Goal: Task Accomplishment & Management: Complete application form

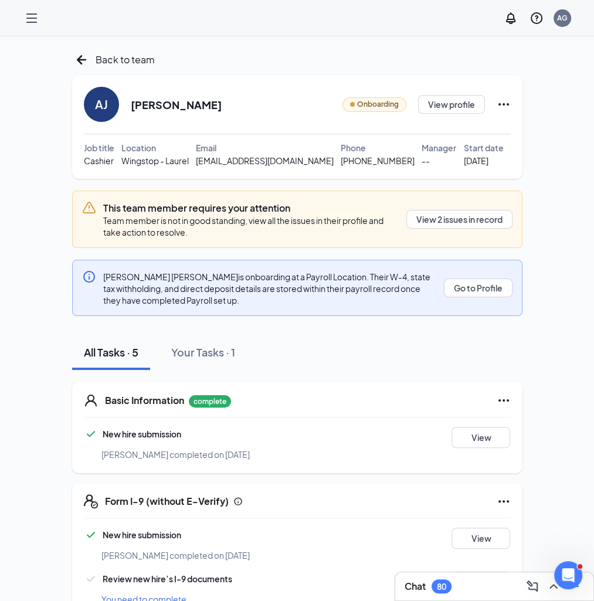
scroll to position [226, 0]
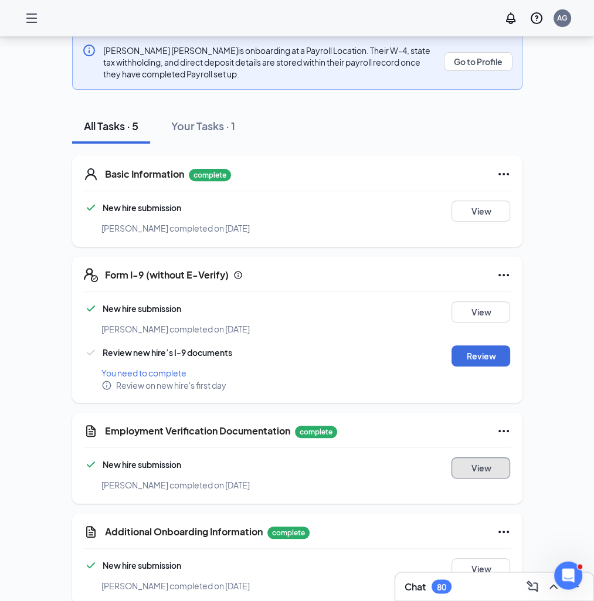
click at [486, 472] on button "View" at bounding box center [481, 467] width 59 height 21
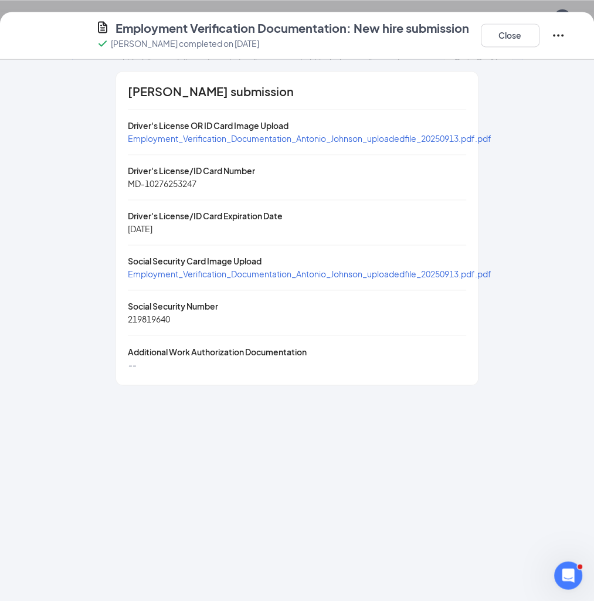
click at [250, 141] on span "Employment_Verification_Documentation_Antonio_Johnson_uploadedfile_20250913.pdf…" at bounding box center [310, 138] width 364 height 11
click at [280, 273] on span "Employment_Verification_Documentation_Antonio_Johnson_uploadedfile_20250913.pdf…" at bounding box center [310, 274] width 364 height 11
click at [507, 38] on button "Close" at bounding box center [510, 34] width 59 height 23
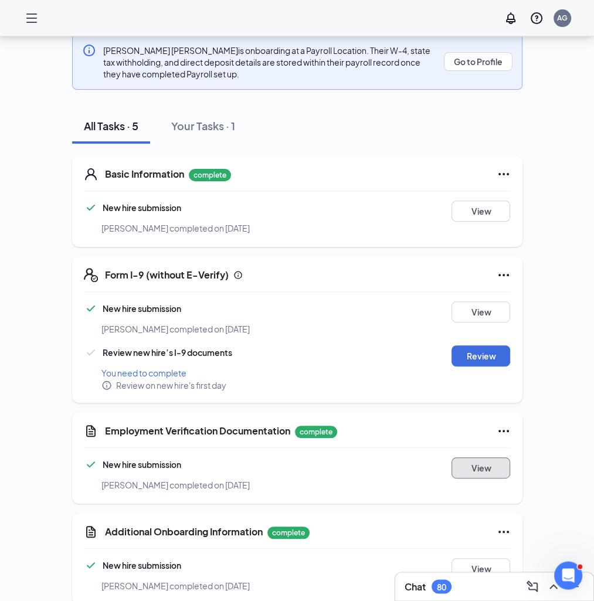
scroll to position [0, 0]
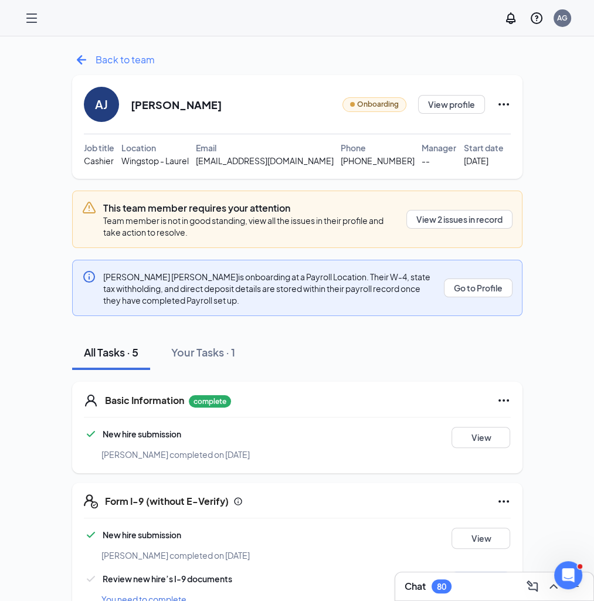
click at [80, 61] on icon "ArrowLeftNew" at bounding box center [81, 59] width 19 height 19
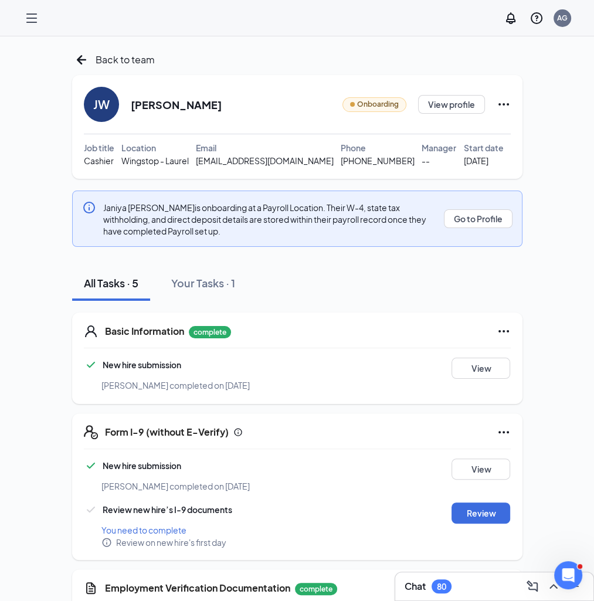
scroll to position [175, 0]
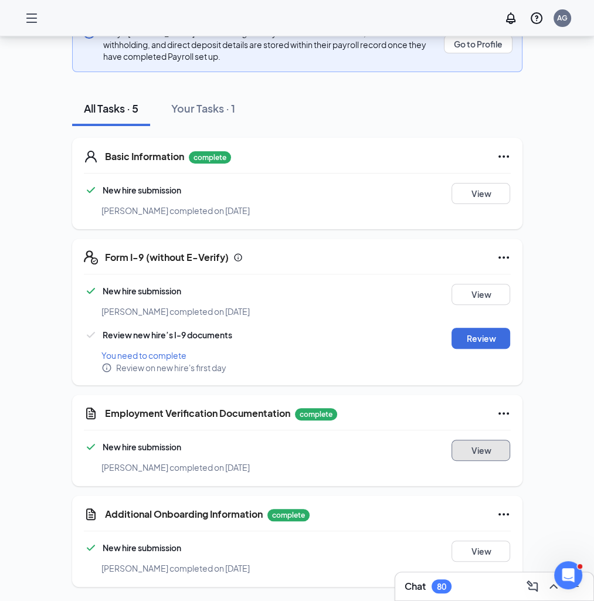
click at [479, 455] on button "View" at bounding box center [481, 450] width 59 height 21
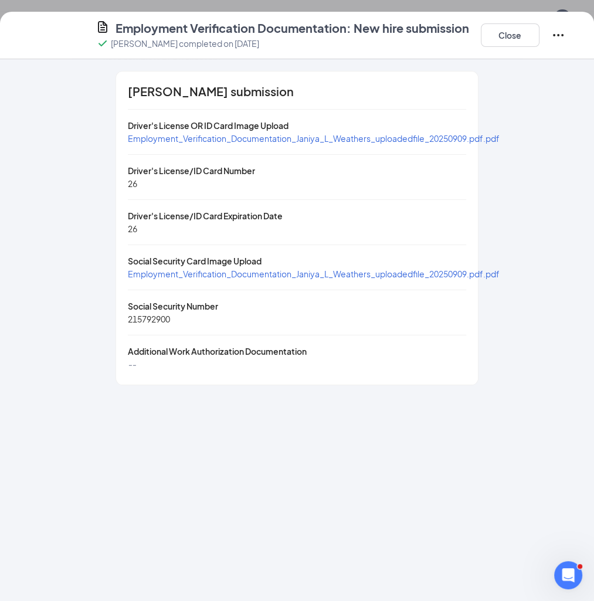
click at [225, 144] on span "Employment_Verification_Documentation_Janiya_L_Weathers_uploadedfile_20250909.p…" at bounding box center [314, 138] width 372 height 11
click at [195, 273] on span "Employment_Verification_Documentation_Janiya_L_Weathers_uploadedfile_20250909.p…" at bounding box center [314, 274] width 372 height 11
click at [500, 36] on button "Close" at bounding box center [510, 34] width 59 height 23
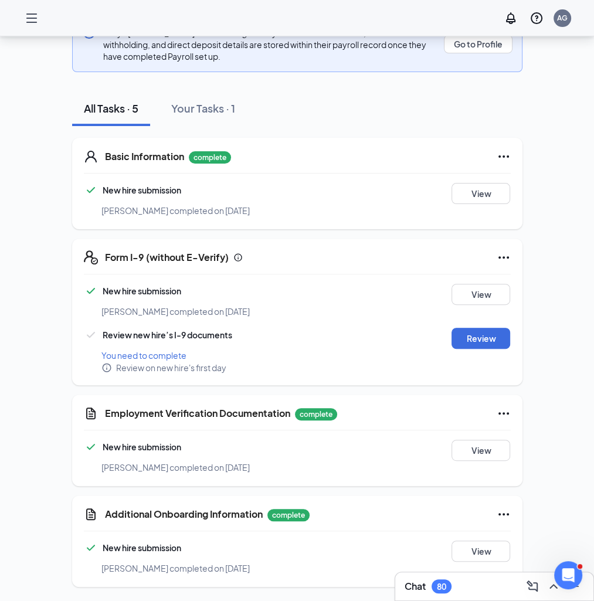
scroll to position [0, 0]
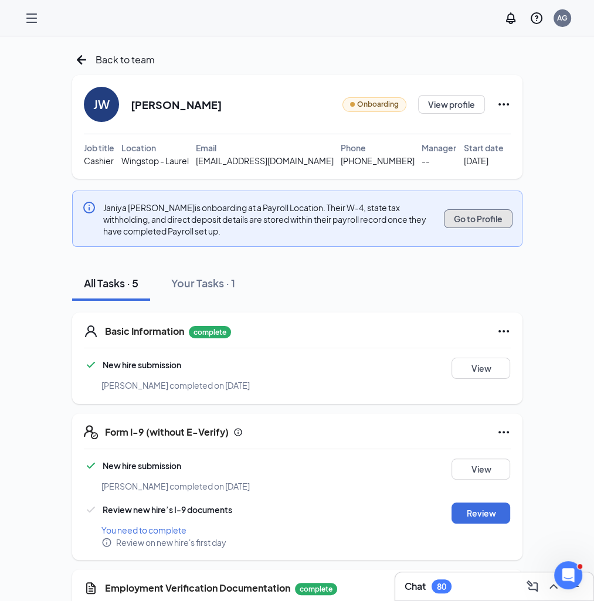
click at [482, 223] on button "Go to Profile" at bounding box center [478, 218] width 69 height 19
click at [474, 517] on button "Review" at bounding box center [481, 513] width 59 height 21
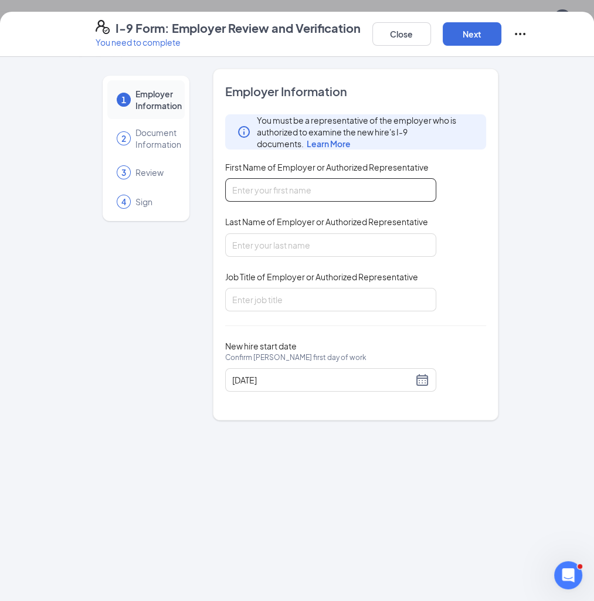
click at [367, 184] on input "First Name of Employer or Authorized Representative" at bounding box center [330, 189] width 211 height 23
type input "Nelson"
type input "Glover"
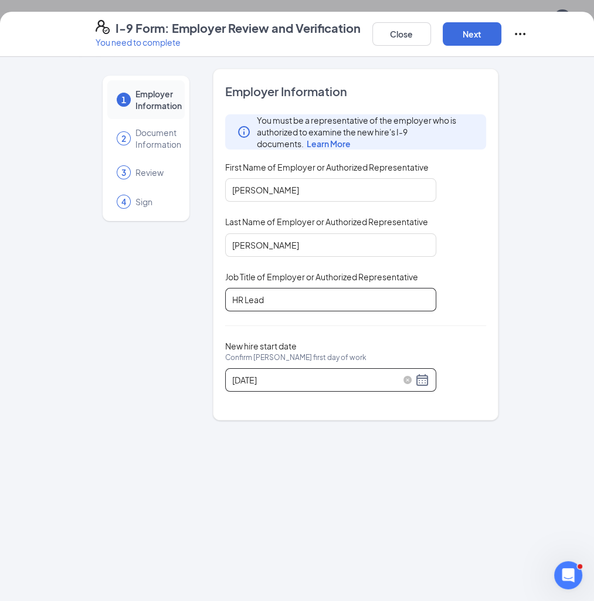
type input "HR Lead"
click at [422, 384] on div "09/09/2025" at bounding box center [330, 380] width 197 height 14
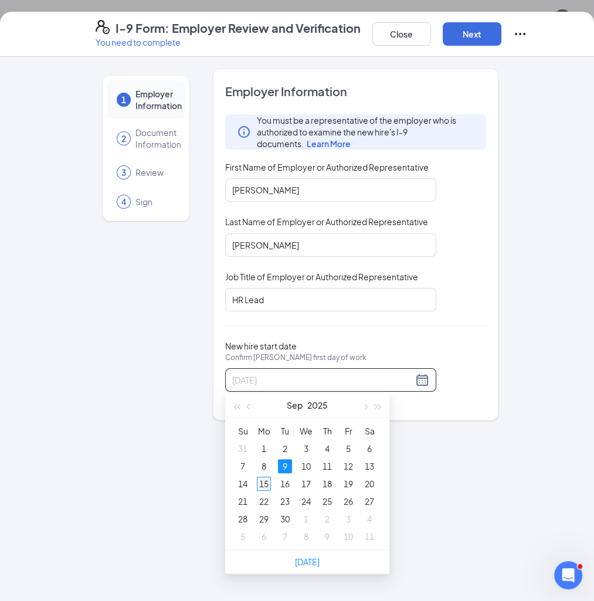
type input "09/15/2025"
click at [265, 485] on div "15" at bounding box center [264, 484] width 14 height 14
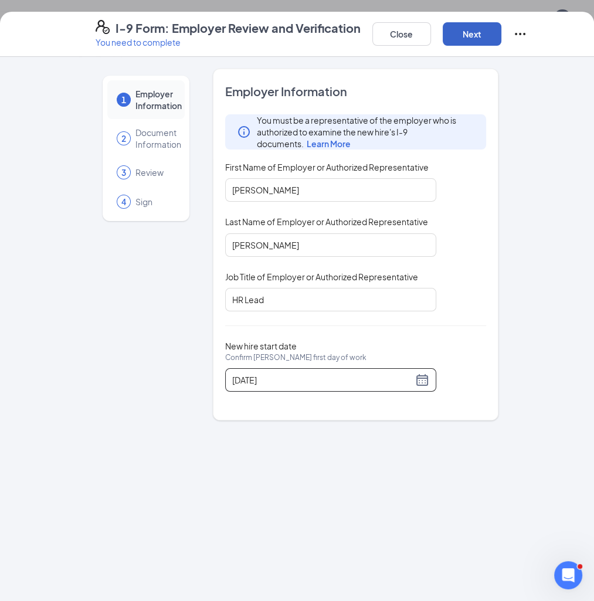
click at [460, 35] on button "Next" at bounding box center [472, 33] width 59 height 23
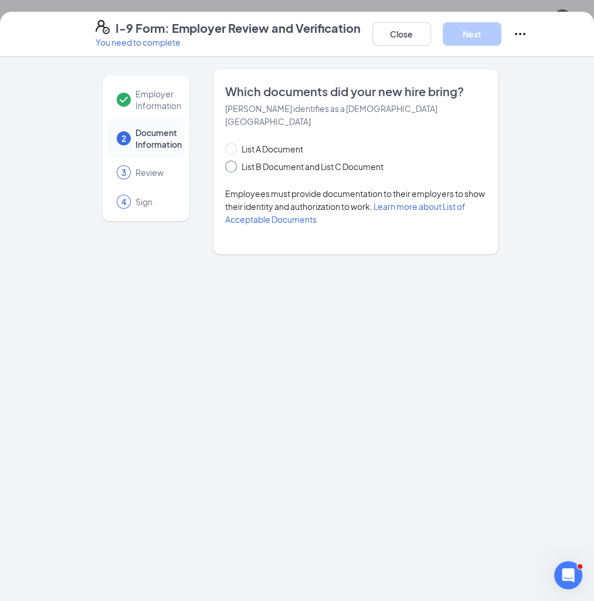
click at [338, 160] on span "List B Document and List C Document" at bounding box center [312, 166] width 151 height 13
click at [233, 161] on input "List B Document and List C Document" at bounding box center [229, 165] width 8 height 8
radio input "true"
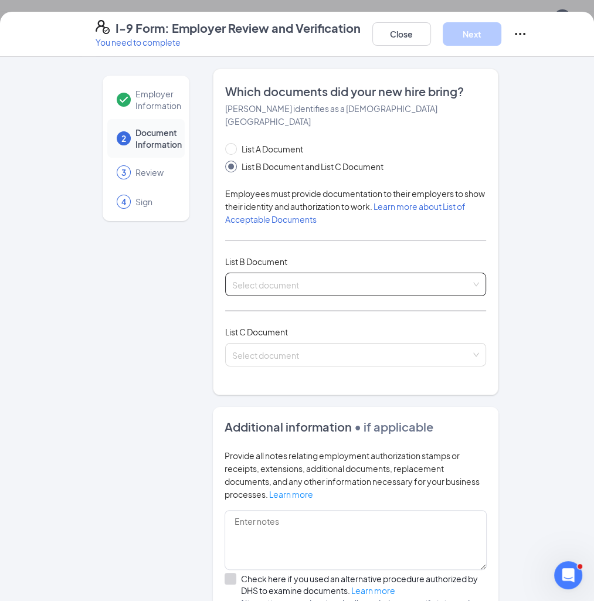
click at [280, 273] on input "search" at bounding box center [351, 282] width 239 height 18
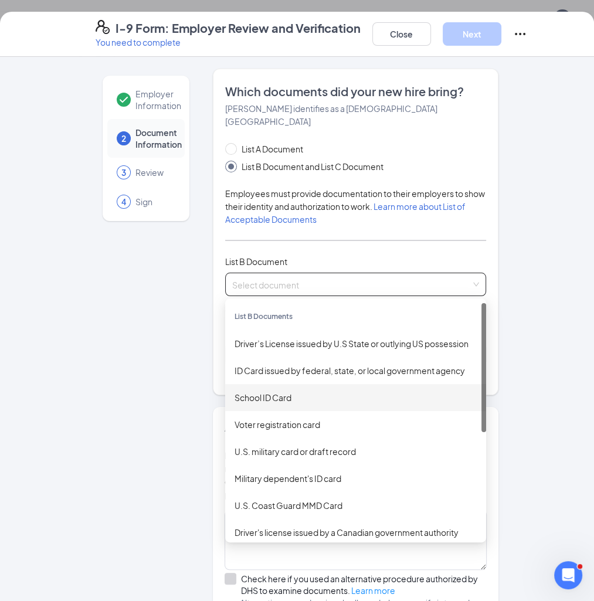
click at [279, 391] on div "School ID Card" at bounding box center [356, 397] width 242 height 13
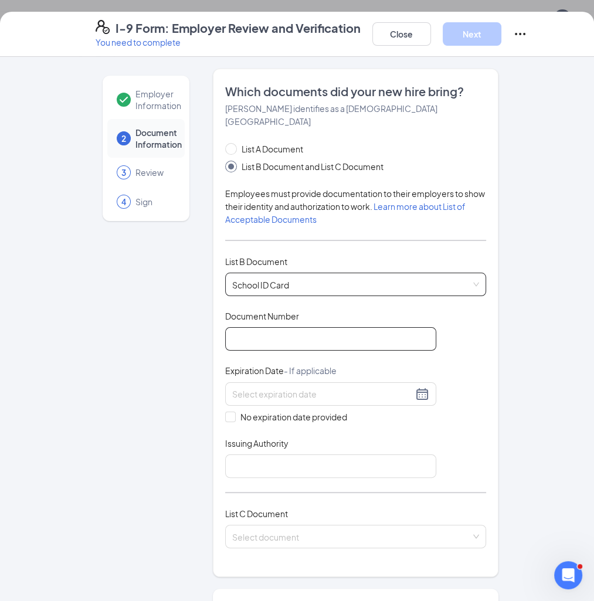
click at [280, 331] on input "Document Number" at bounding box center [330, 338] width 211 height 23
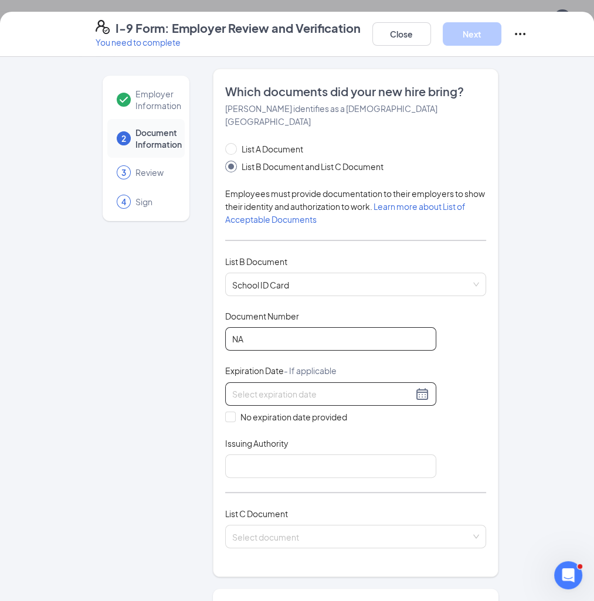
type input "NA"
click at [279, 389] on div at bounding box center [330, 393] width 211 height 23
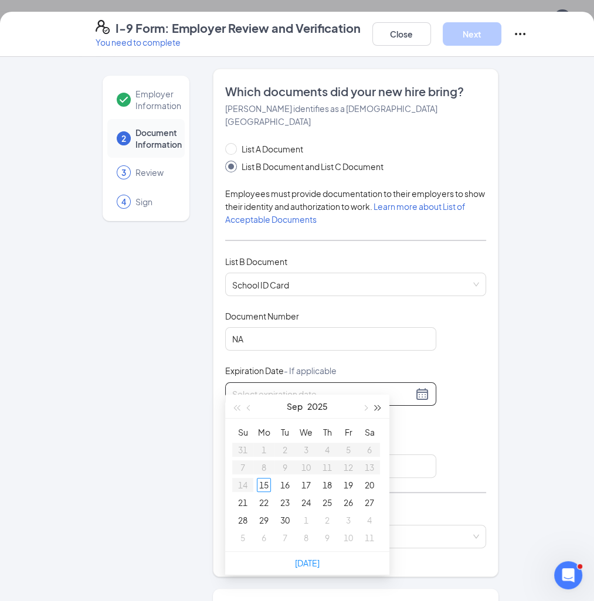
click at [378, 409] on span "button" at bounding box center [378, 408] width 6 height 6
click at [246, 411] on button "button" at bounding box center [249, 406] width 13 height 23
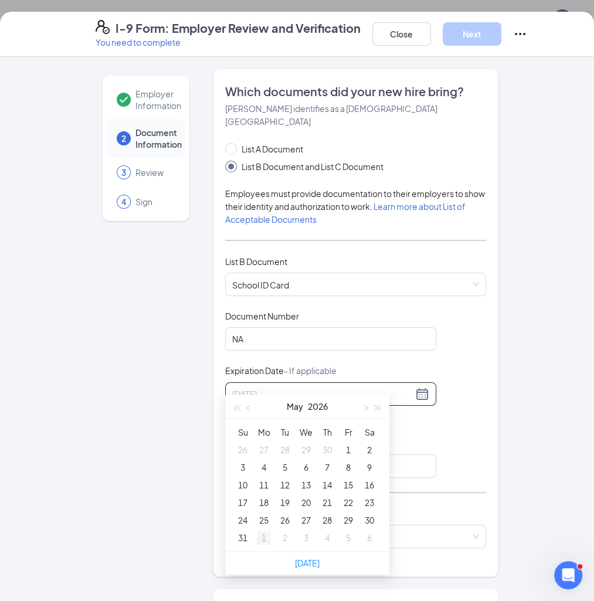
type input "06/01/2026"
click at [266, 540] on div "1" at bounding box center [264, 538] width 14 height 14
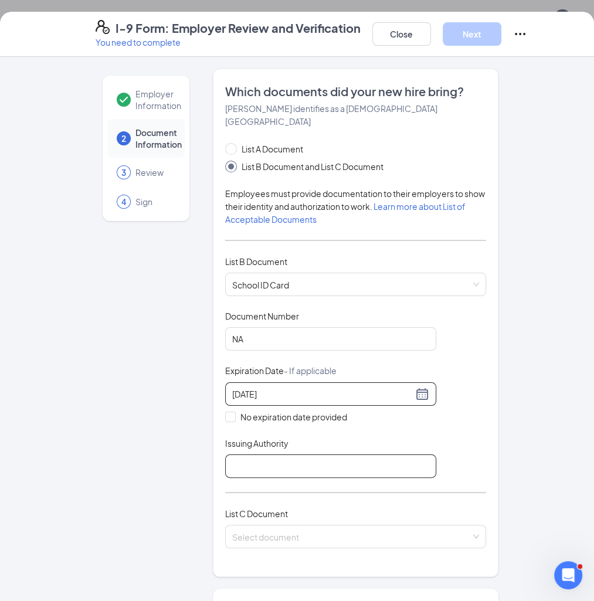
click at [308, 455] on input "Issuing Authority" at bounding box center [330, 466] width 211 height 23
type input "Laurel High School"
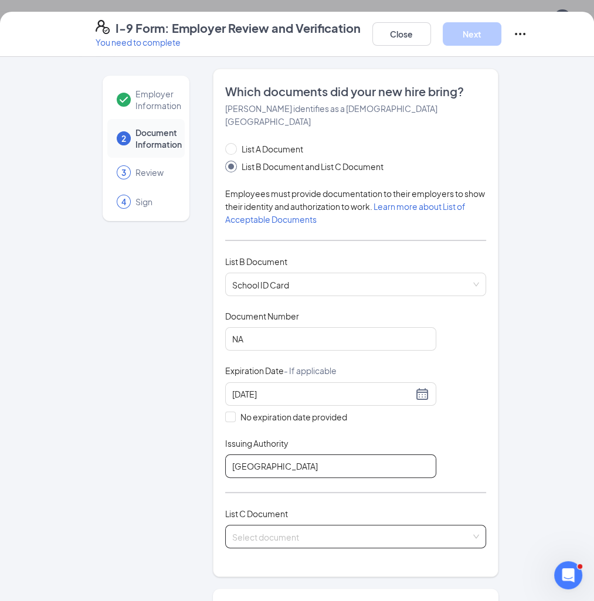
click at [292, 534] on span at bounding box center [351, 537] width 239 height 22
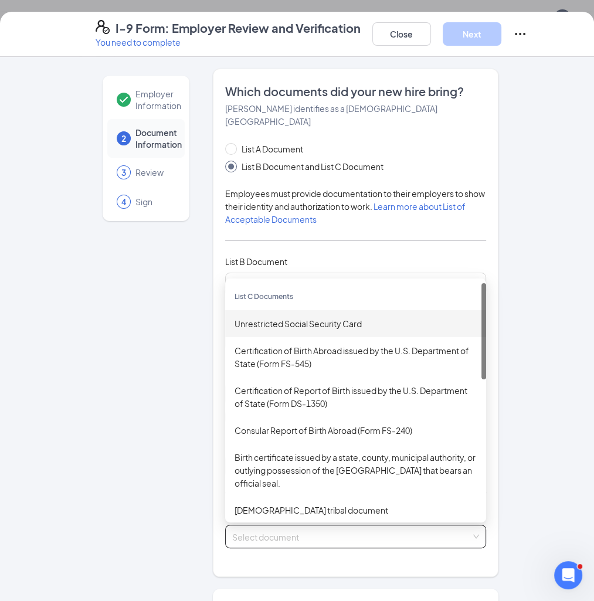
click at [309, 317] on div "Unrestricted Social Security Card" at bounding box center [356, 323] width 242 height 13
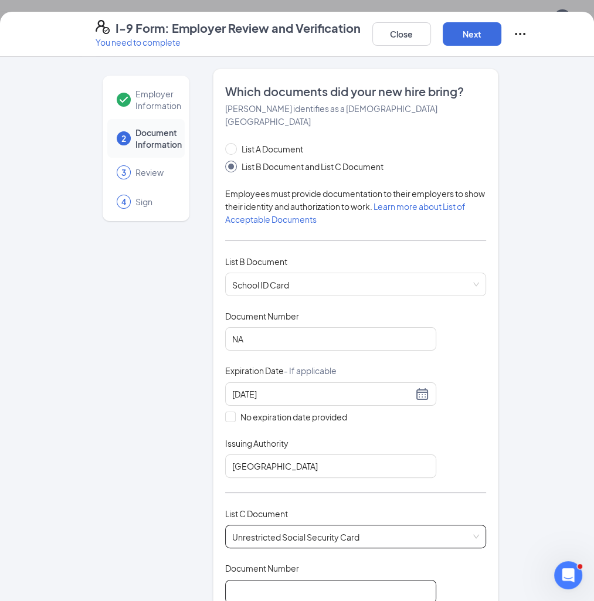
click at [297, 580] on input "Document Number" at bounding box center [330, 591] width 211 height 23
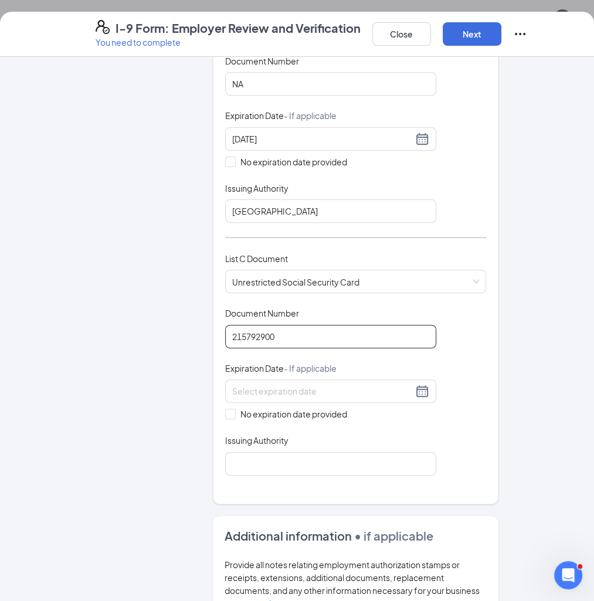
scroll to position [260, 0]
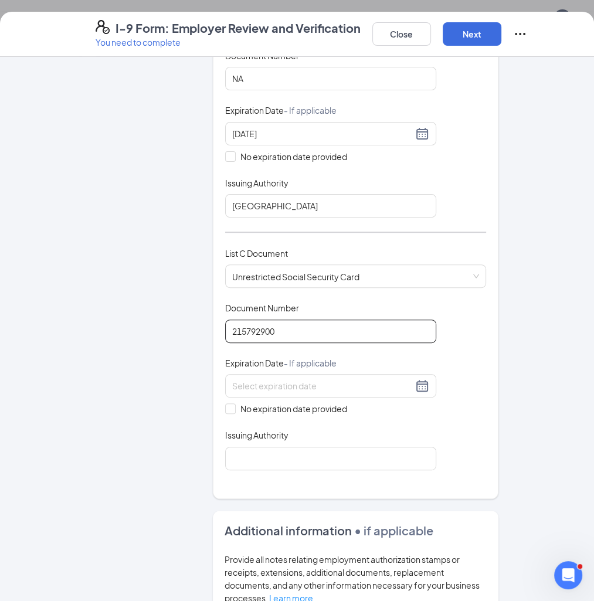
type input "215792900"
click at [270, 388] on div "No expiration date provided" at bounding box center [330, 394] width 211 height 41
click at [269, 402] on span "No expiration date provided" at bounding box center [294, 408] width 116 height 13
click at [233, 404] on input "No expiration date provided" at bounding box center [229, 408] width 8 height 8
checkbox input "true"
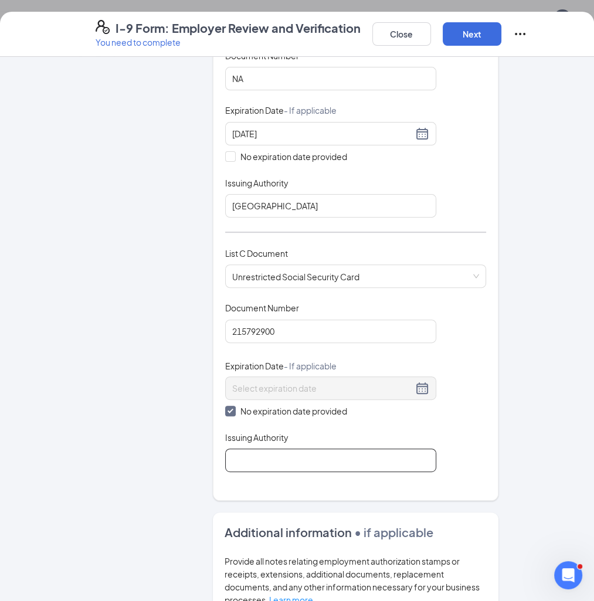
click at [272, 455] on input "Issuing Authority" at bounding box center [330, 460] width 211 height 23
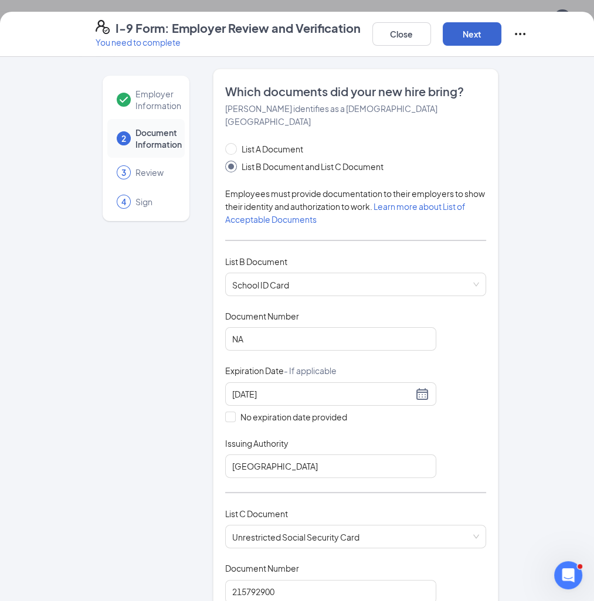
type input "Social Security Administration"
click at [474, 35] on button "Next" at bounding box center [472, 33] width 59 height 23
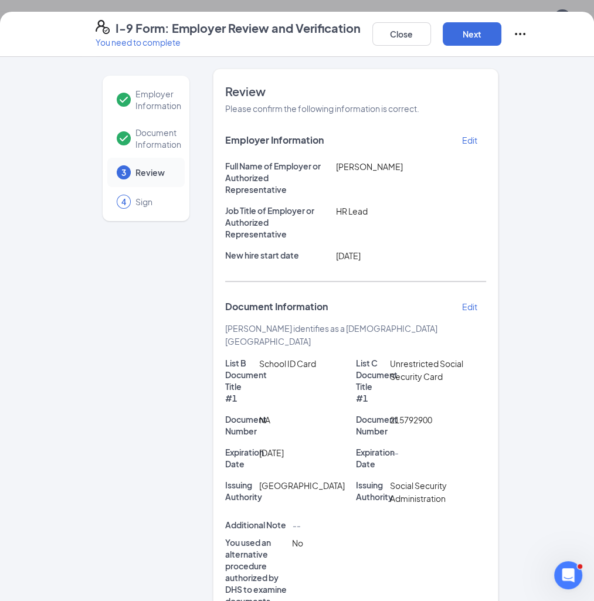
scroll to position [170, 0]
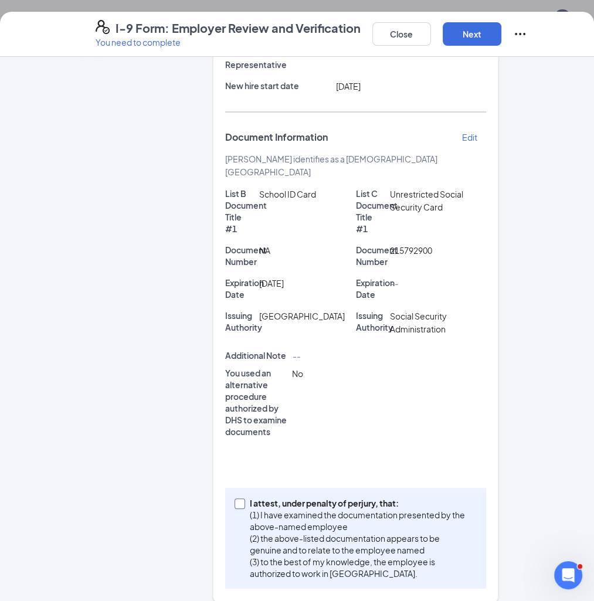
click at [240, 499] on input "I attest, under penalty of perjury, that: (1) I have examined the documentation…" at bounding box center [239, 503] width 8 height 8
checkbox input "true"
click at [473, 38] on button "Next" at bounding box center [472, 33] width 59 height 23
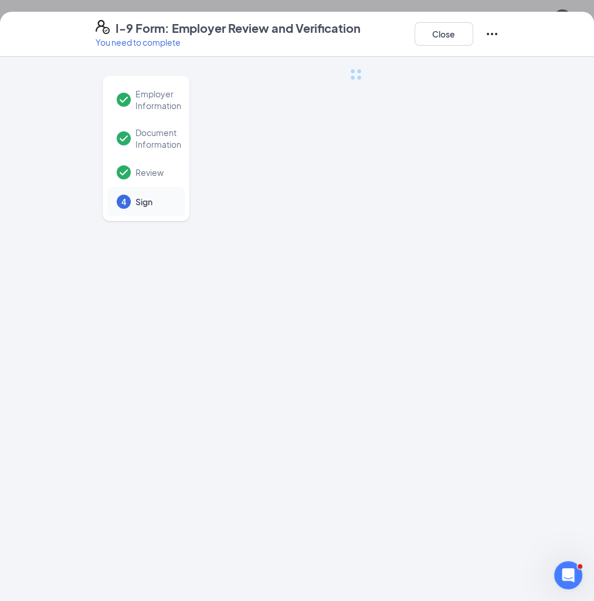
scroll to position [0, 0]
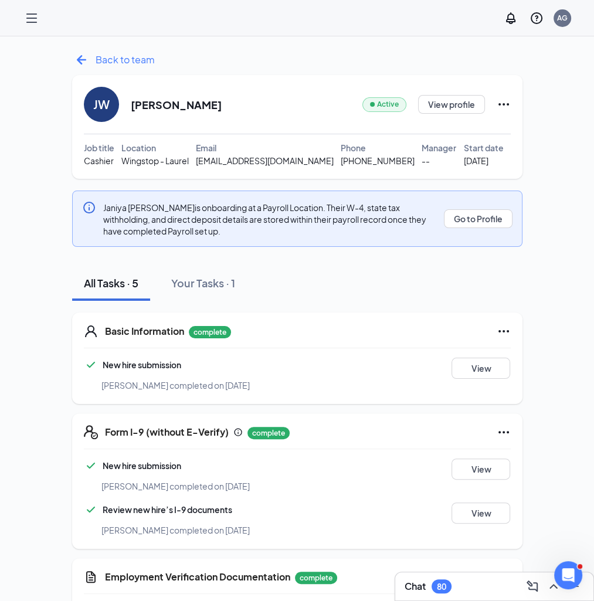
click at [77, 62] on icon "ArrowLeftNew" at bounding box center [81, 59] width 19 height 19
